Goal: Task Accomplishment & Management: Manage account settings

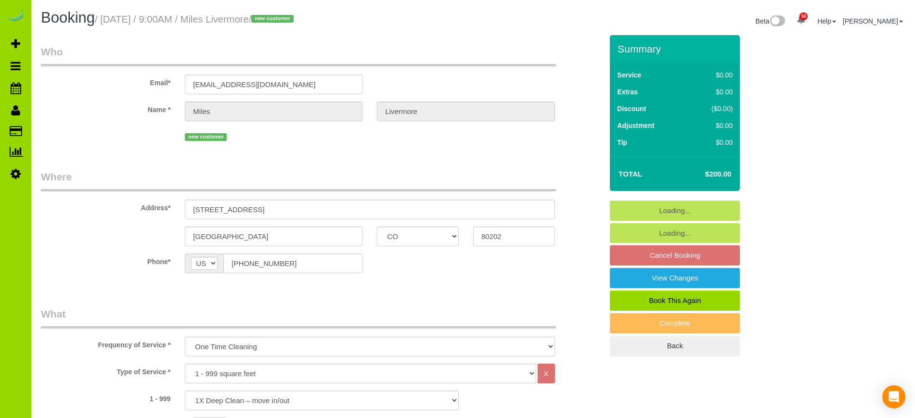
select select "CO"
select select "spot1"
select select "number:2"
select select "number:11"
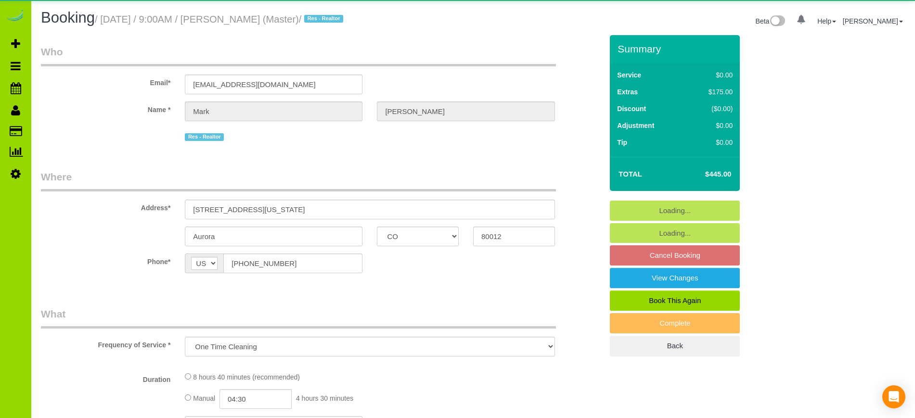
select select "CO"
select select "object:1217"
select select "spot1"
select select "number:4"
select select "number:14"
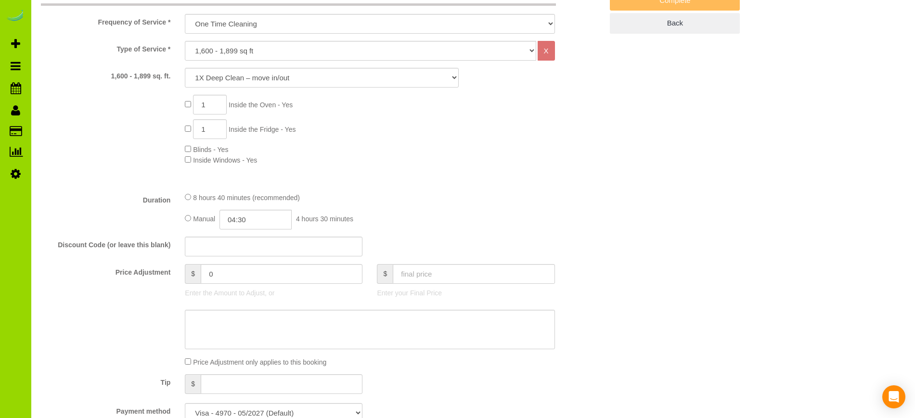
scroll to position [324, 0]
type input "0"
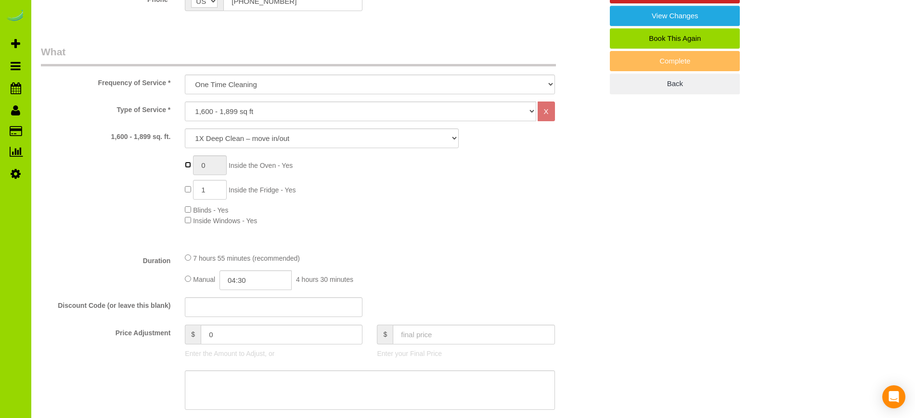
scroll to position [260, 0]
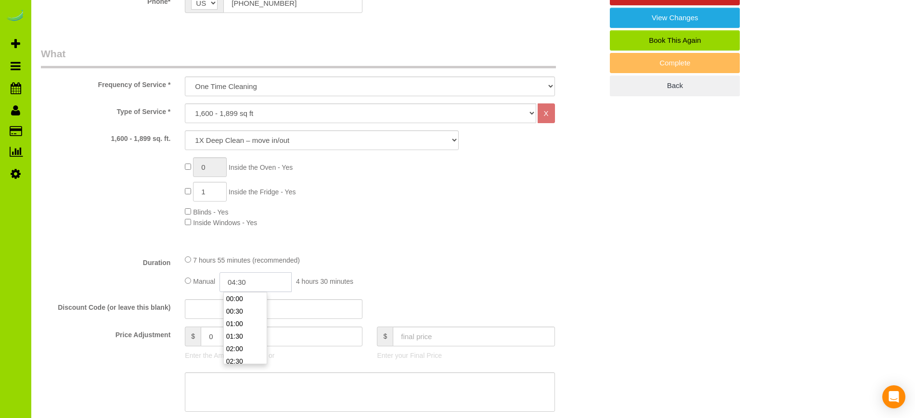
click at [239, 274] on input "04:30" at bounding box center [255, 282] width 72 height 20
type input "04:00"
click at [242, 300] on li "04:00" at bounding box center [245, 299] width 43 height 13
select select "spot6"
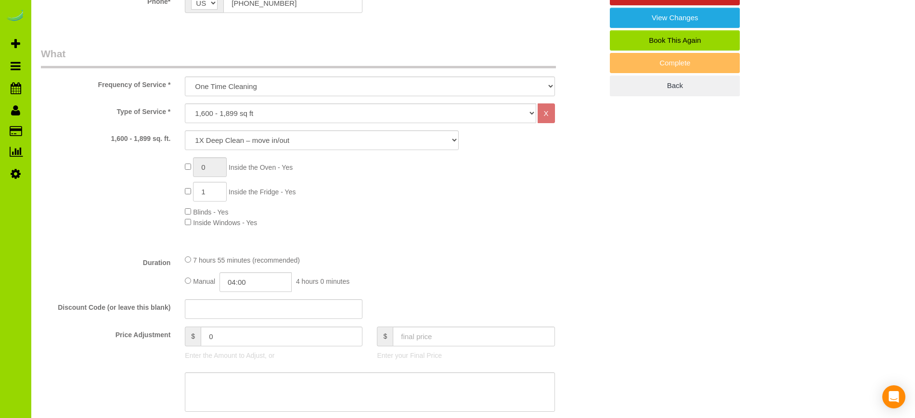
click at [471, 238] on div "Type of Service * Choose YOUR HOME SIZE here Hourly Cleaning 1 - 999 square fee…" at bounding box center [321, 174] width 561 height 143
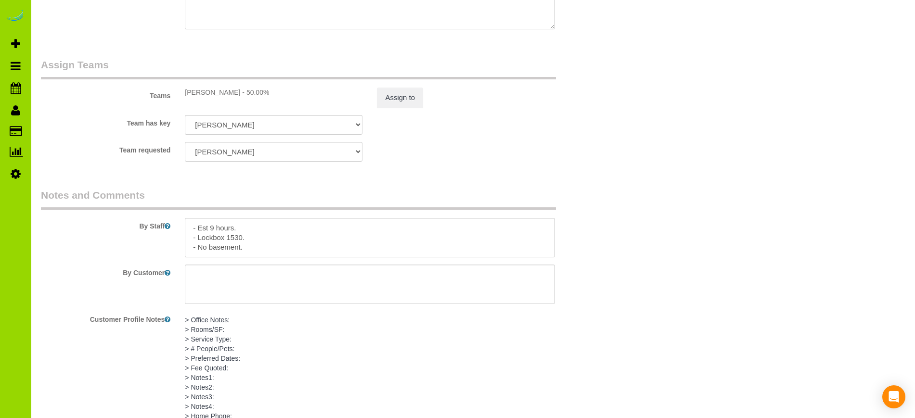
scroll to position [1335, 0]
click at [213, 225] on textarea at bounding box center [369, 236] width 369 height 39
click at [267, 235] on textarea at bounding box center [369, 236] width 369 height 39
click at [263, 249] on textarea at bounding box center [369, 236] width 369 height 39
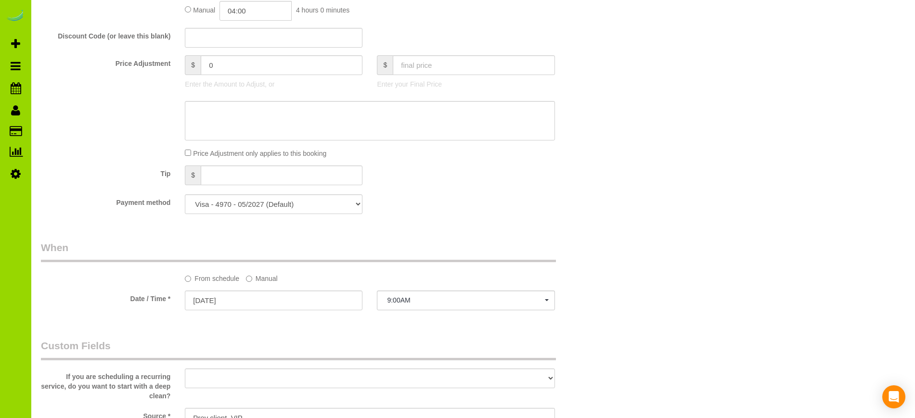
scroll to position [0, 0]
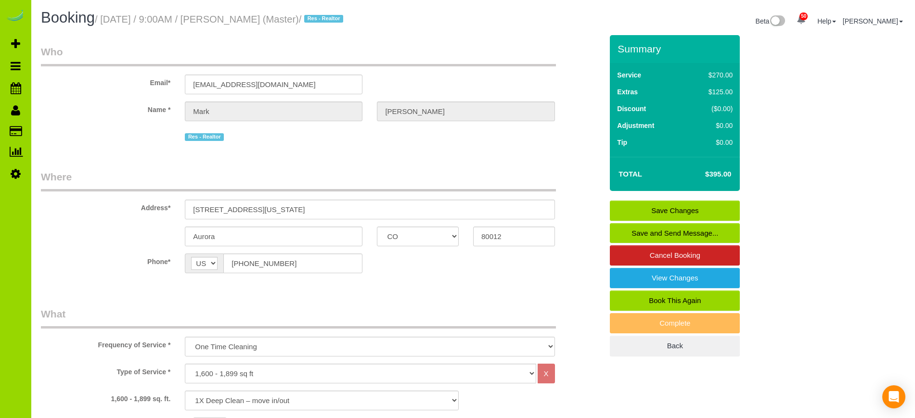
type textarea "- Est 8 hours. - Lockbox 1530. - No basement. - Not cleaning the stove/oven, it…"
click at [679, 207] on link "Save Changes" at bounding box center [675, 211] width 130 height 20
